Goal: Transaction & Acquisition: Purchase product/service

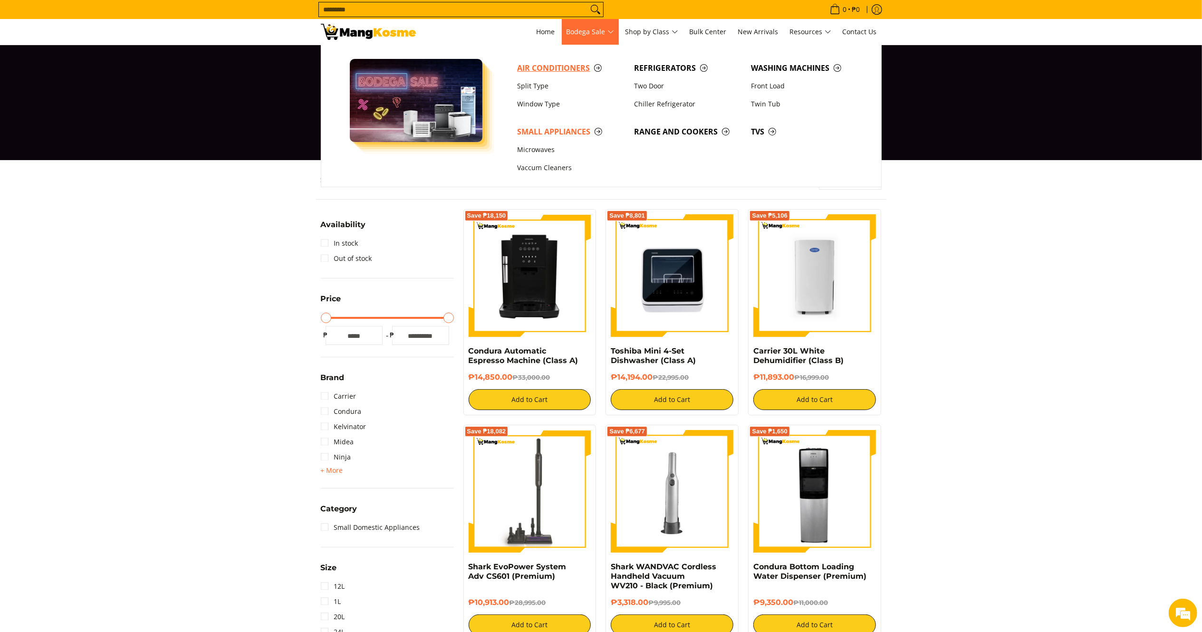
click at [556, 67] on span "Air Conditioners" at bounding box center [570, 68] width 107 height 12
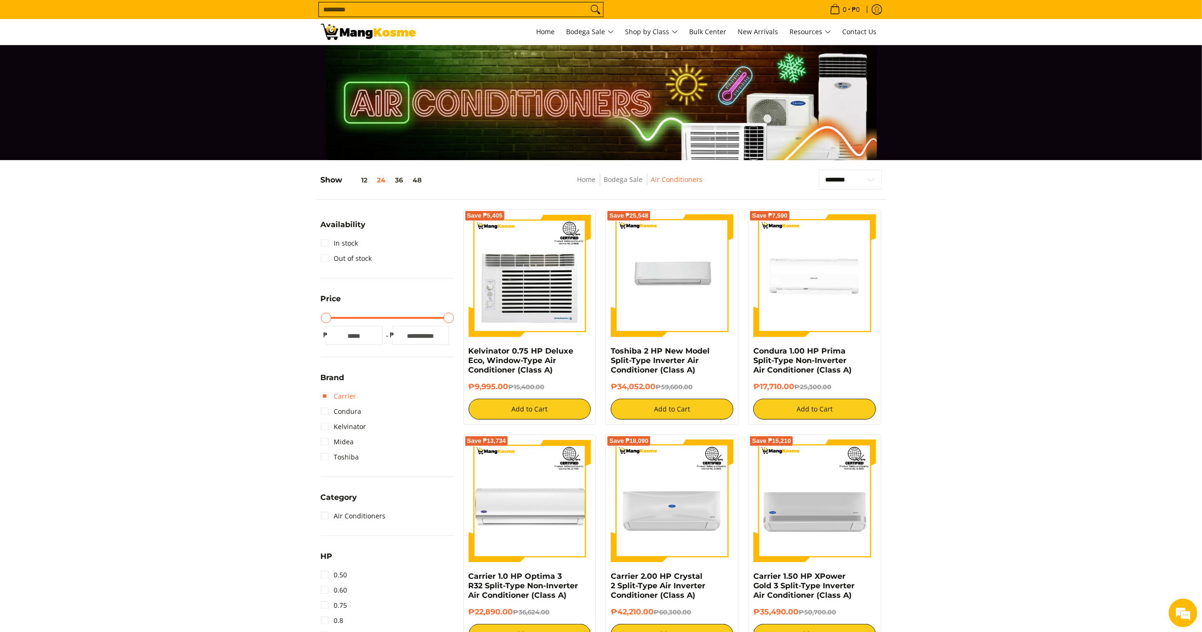
click at [343, 392] on link "Carrier" at bounding box center [339, 396] width 36 height 15
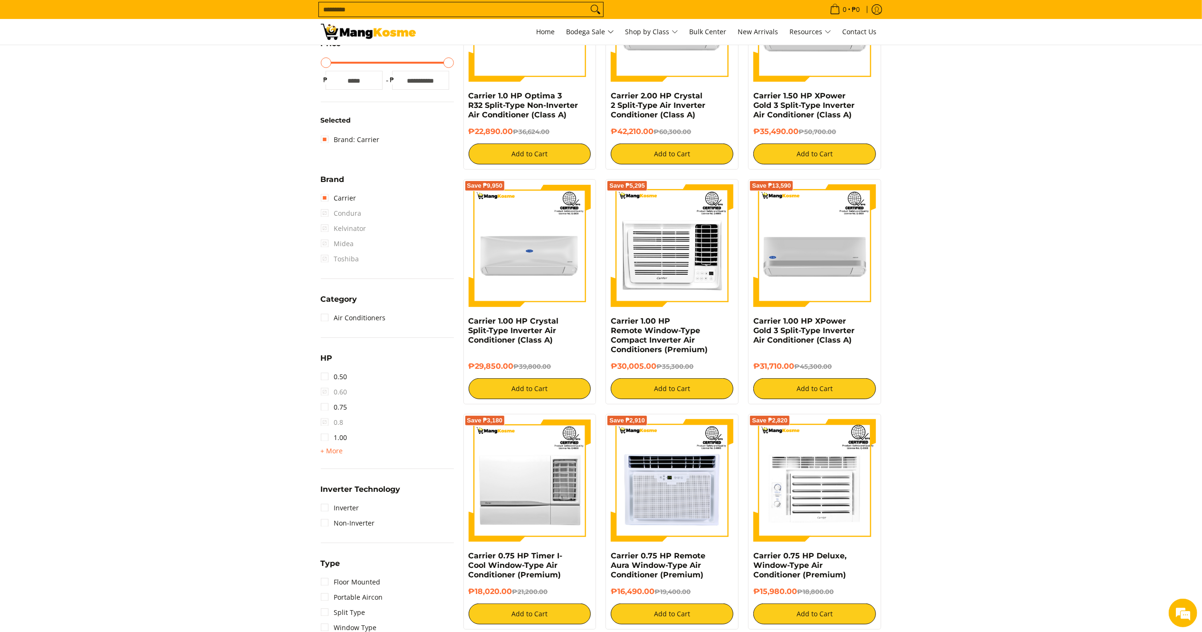
scroll to position [301, 0]
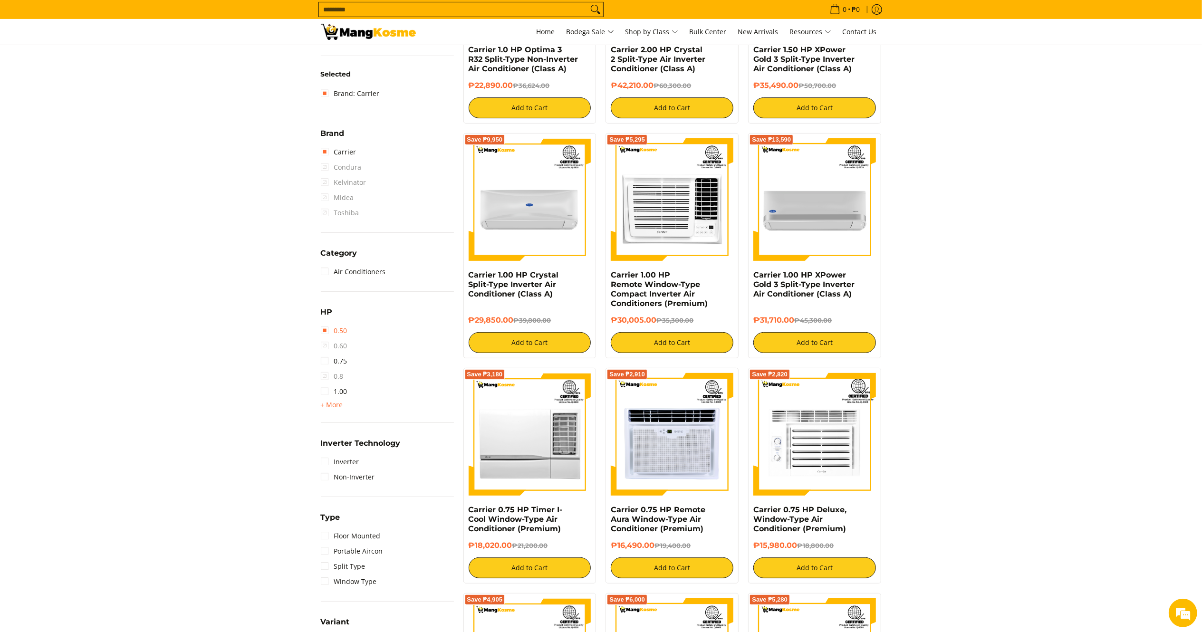
click at [340, 332] on link "0.50" at bounding box center [334, 330] width 27 height 15
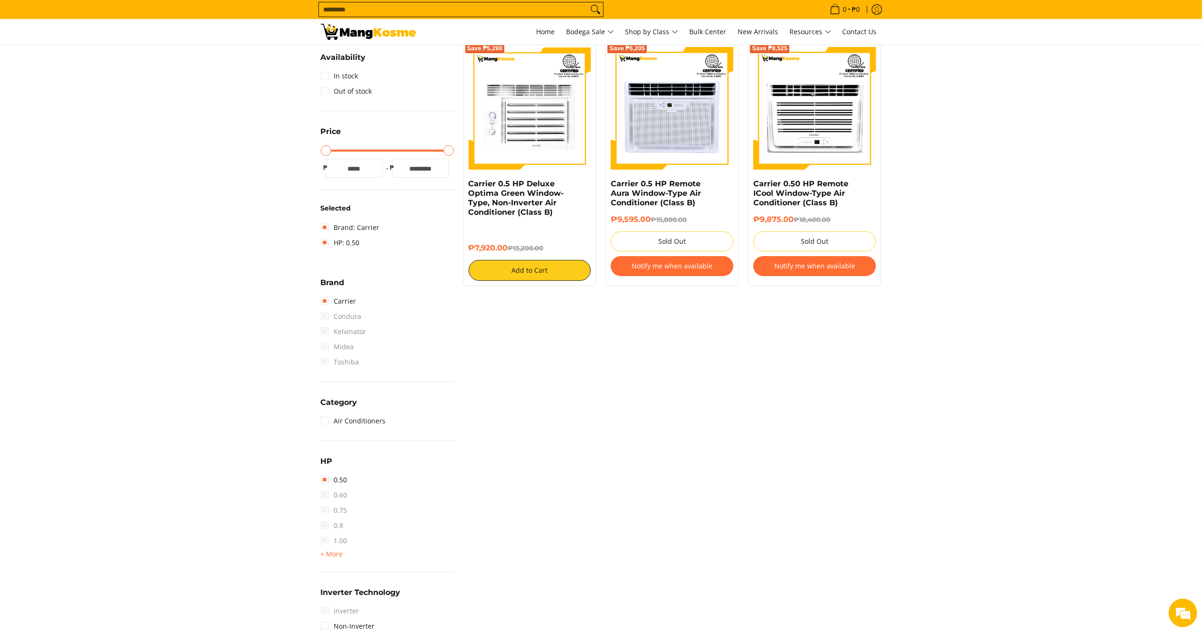
scroll to position [124, 0]
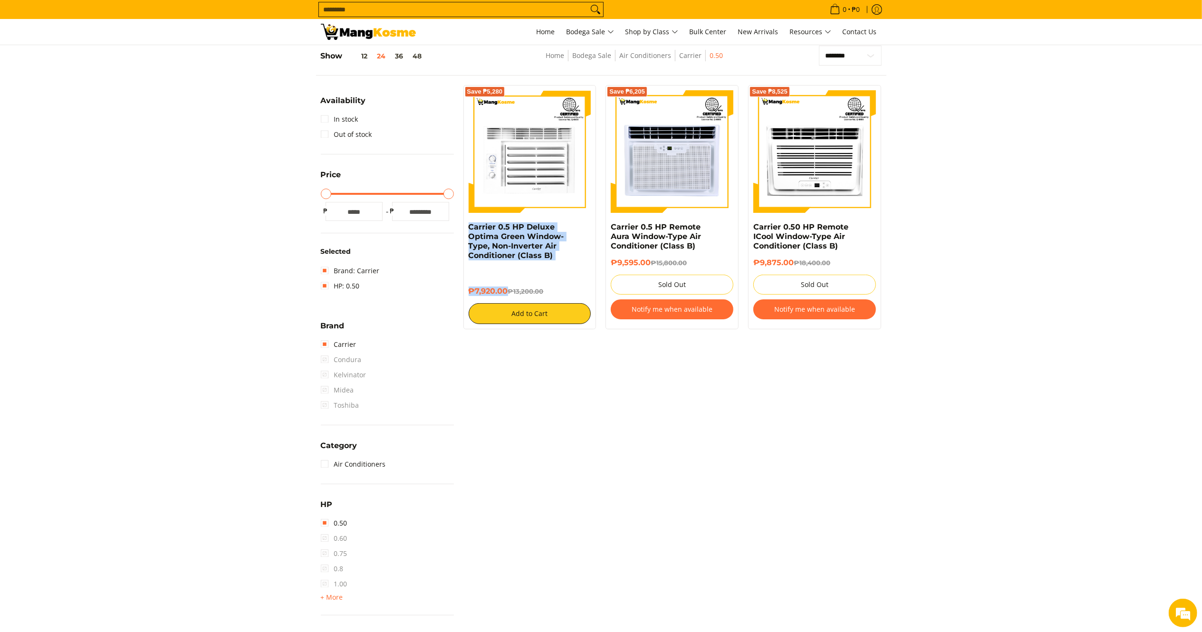
drag, startPoint x: 509, startPoint y: 294, endPoint x: 461, endPoint y: 230, distance: 79.8
click at [461, 230] on div "Save ₱5,280 Carrier 0.5 HP Deluxe Optima Green Window-Type, Non-Inverter Air Co…" at bounding box center [530, 207] width 143 height 244
copy div "Carrier 0.5 HP Deluxe Optima Green Window-Type, Non-Inverter Air Conditioner (C…"
